Goal: Task Accomplishment & Management: Use online tool/utility

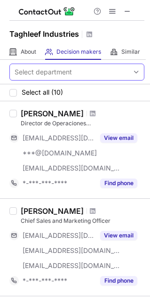
click at [86, 71] on div "Select department" at bounding box center [69, 71] width 119 height 15
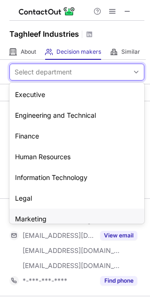
click at [38, 219] on div "Marketing" at bounding box center [76, 218] width 135 height 21
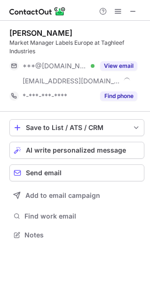
scroll to position [228, 150]
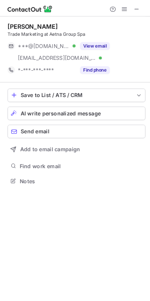
scroll to position [219, 150]
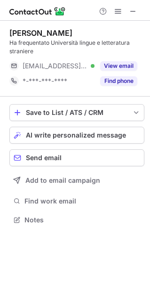
scroll to position [213, 150]
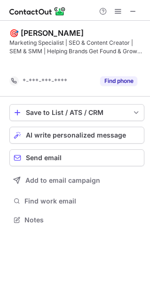
scroll to position [5, 5]
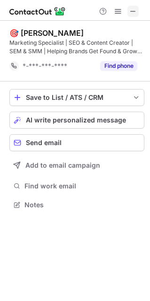
click at [132, 8] on span at bounding box center [133, 12] width 8 height 8
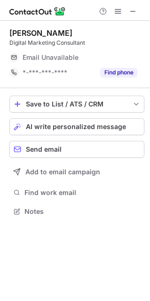
scroll to position [204, 150]
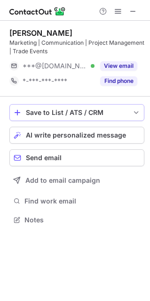
scroll to position [213, 150]
click at [130, 8] on span at bounding box center [133, 12] width 8 height 8
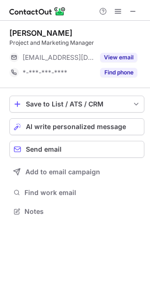
scroll to position [204, 150]
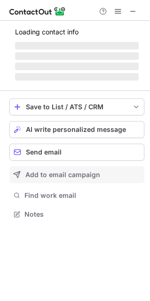
scroll to position [204, 150]
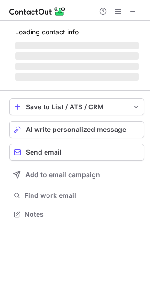
scroll to position [204, 150]
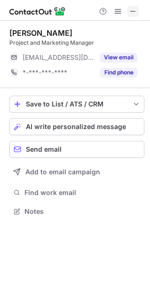
click at [132, 13] on span at bounding box center [133, 12] width 8 height 8
